Goal: Transaction & Acquisition: Purchase product/service

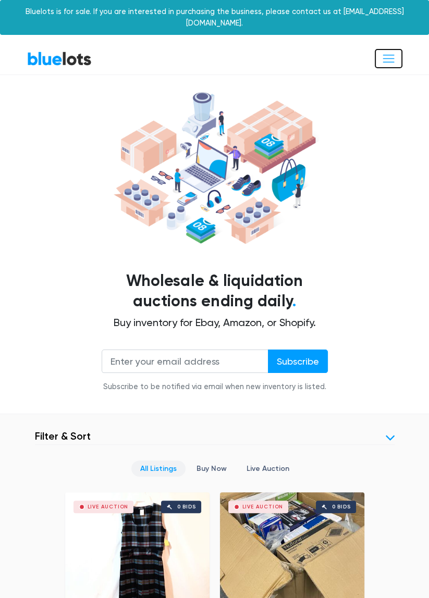
click at [395, 52] on span "Toggle navigation" at bounding box center [389, 59] width 14 height 14
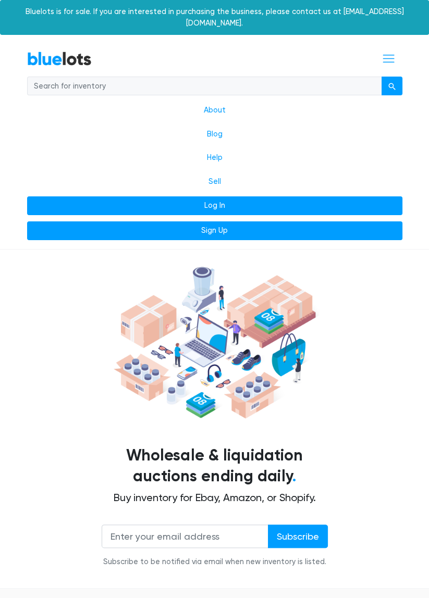
click at [221, 197] on link "Log In" at bounding box center [214, 206] width 375 height 19
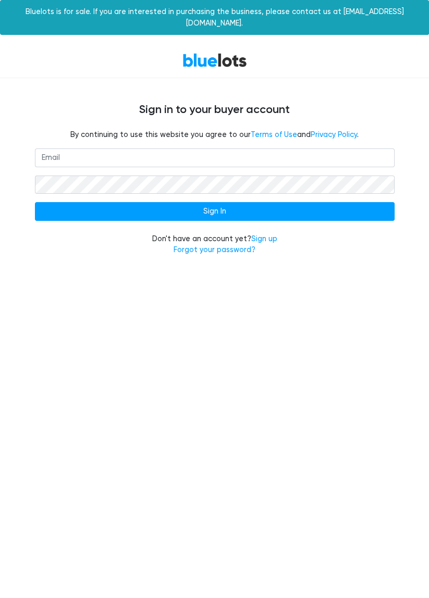
click at [217, 150] on input "email" at bounding box center [215, 158] width 360 height 19
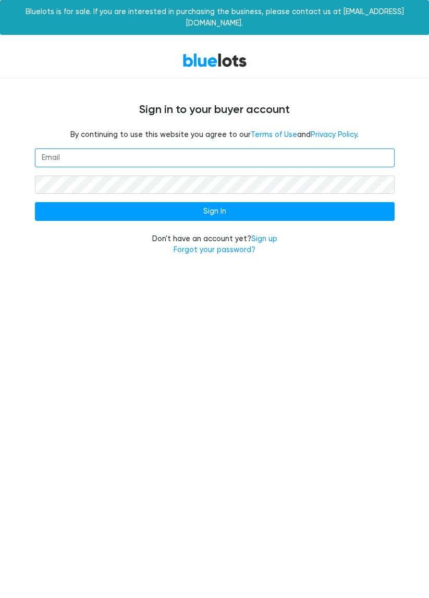
type input "millerscrossing@gmx.com"
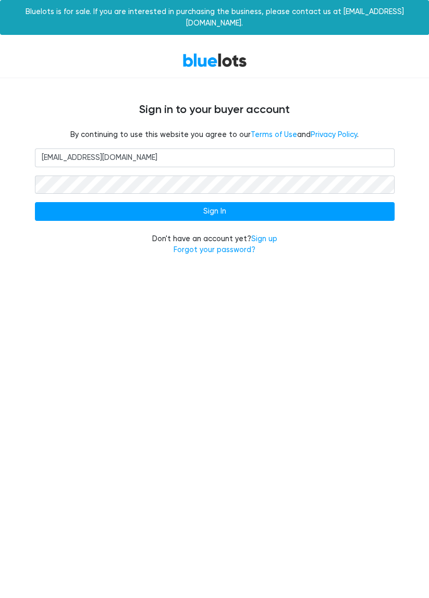
click at [35, 202] on input "Sign In" at bounding box center [215, 211] width 360 height 19
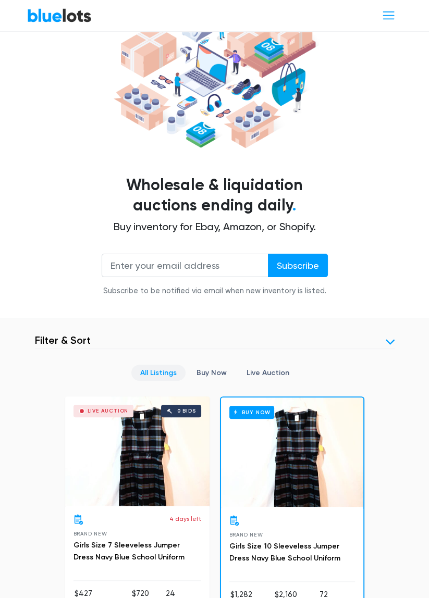
scroll to position [97, 0]
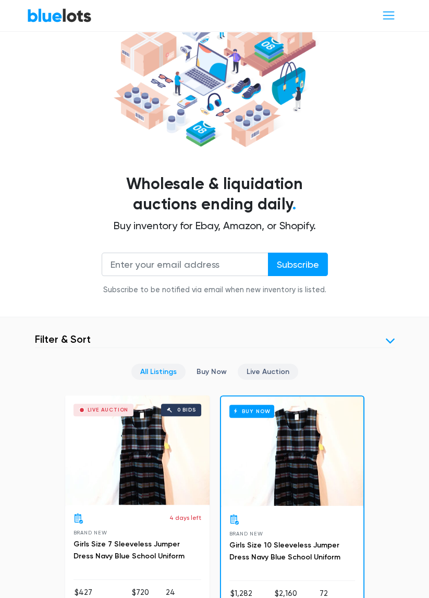
click at [272, 364] on link "Live Auction" at bounding box center [268, 372] width 60 height 16
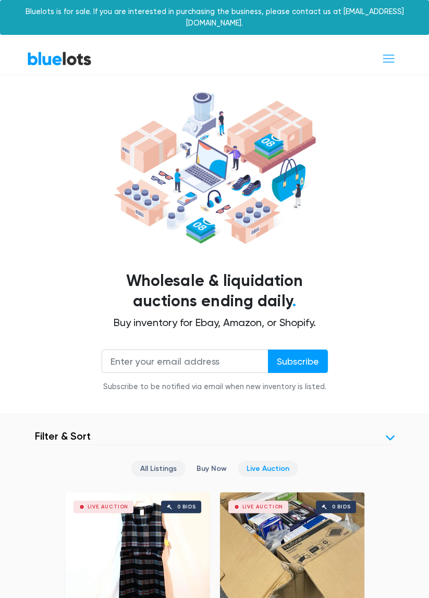
click at [164, 461] on link "All Listings" at bounding box center [158, 469] width 54 height 16
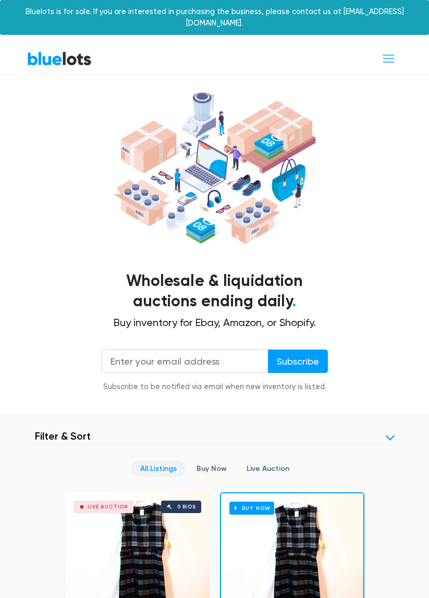
scroll to position [380, 0]
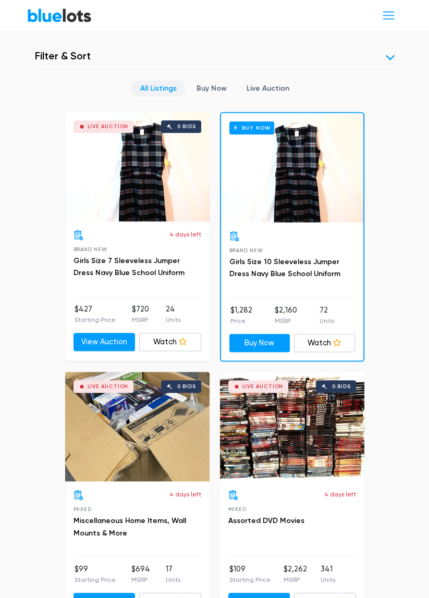
click at [392, 53] on link at bounding box center [390, 57] width 9 height 9
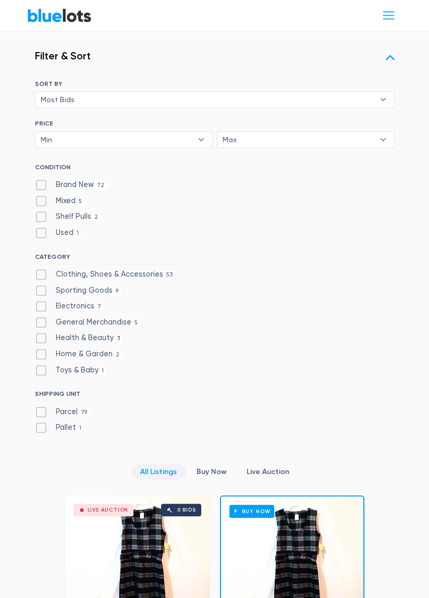
click at [40, 179] on label "Brand New 72" at bounding box center [71, 184] width 73 height 11
click at [40, 179] on New"] "Brand New 72" at bounding box center [38, 182] width 7 height 7
checkbox New"] "true"
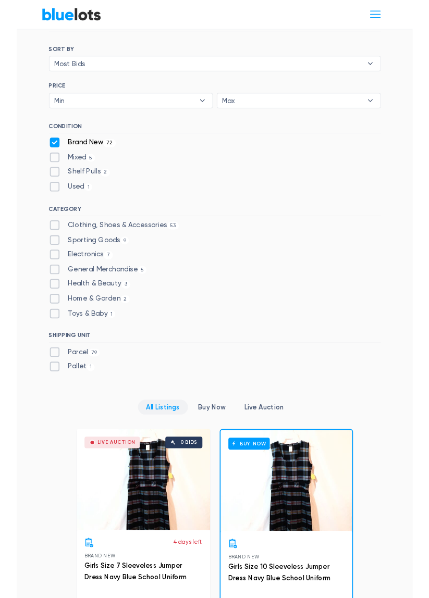
scroll to position [431, 0]
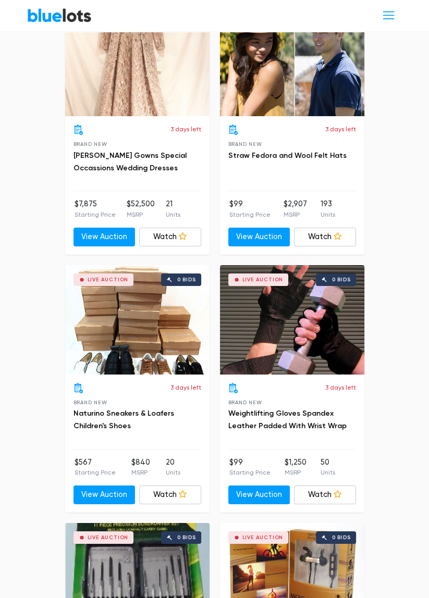
scroll to position [5656, 0]
